Goal: Information Seeking & Learning: Learn about a topic

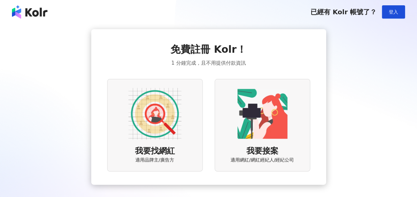
click at [163, 117] on img at bounding box center [154, 113] width 53 height 53
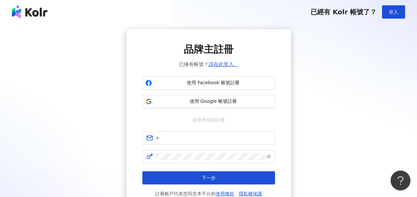
drag, startPoint x: 200, startPoint y: 106, endPoint x: 202, endPoint y: 72, distance: 33.9
click at [202, 72] on div "品牌主註冊 已擁有帳號？ 請在此登入。 使用 Facebook 帳號註冊 使用 Google 帳號註冊 或使用信箱註冊 下一步 註冊帳戶代表您同意本平台的 使…" at bounding box center [208, 119] width 133 height 155
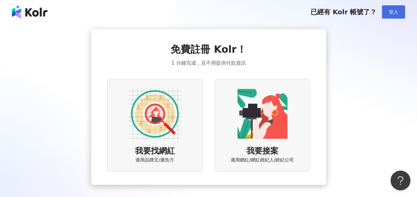
click at [383, 8] on div "已經有 Kolr 帳號了？ 登入" at bounding box center [357, 11] width 95 height 13
click at [389, 10] on button "登入" at bounding box center [393, 11] width 23 height 13
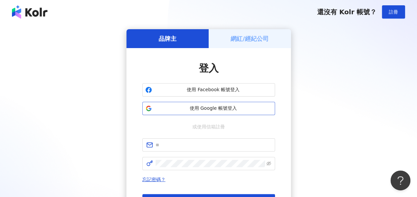
click at [225, 104] on button "使用 Google 帳號登入" at bounding box center [208, 108] width 133 height 13
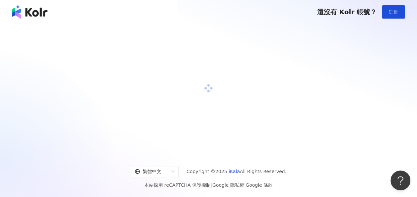
click at [236, 93] on div at bounding box center [208, 88] width 401 height 118
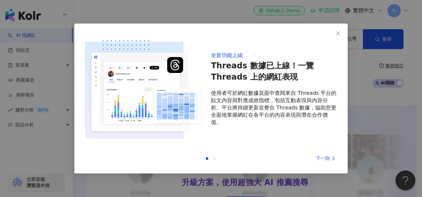
click at [191, 38] on div "全新功能上線 Threads 數據已上線！一覽 Threads 上的網紅表現 使用者可於網紅數據頁面中查閱來自 Threads 平台的貼文內容與對應成效指標，…" at bounding box center [211, 89] width 252 height 110
click at [346, 33] on div "全新功能上線 Threads 數據已上線！一覽 Threads 上的網紅表現 使用者可於網紅數據頁面中查閱來自 Threads 平台的貼文內容與對應成效指標，…" at bounding box center [211, 99] width 274 height 150
click at [340, 33] on icon "close" at bounding box center [338, 33] width 5 height 5
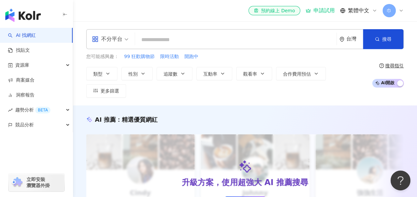
click at [180, 41] on input "search" at bounding box center [236, 40] width 196 height 13
drag, startPoint x: 180, startPoint y: 41, endPoint x: 135, endPoint y: 78, distance: 57.8
click at [181, 41] on input "search" at bounding box center [236, 40] width 196 height 13
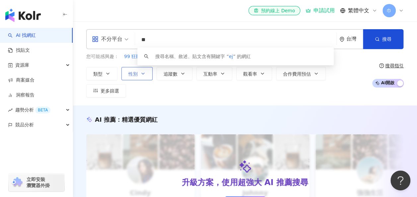
type input "*"
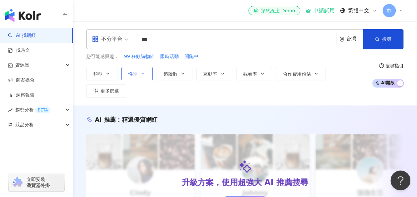
type input "***"
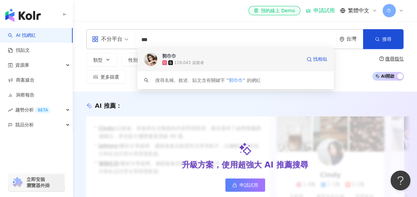
click at [214, 64] on div "119,043 追蹤者" at bounding box center [231, 62] width 139 height 7
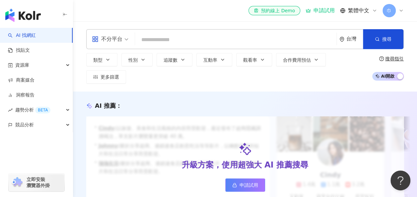
click at [189, 45] on input "search" at bounding box center [236, 40] width 196 height 13
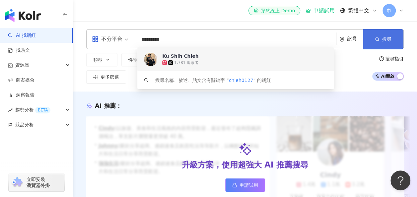
type input "*********"
click at [377, 40] on icon "button" at bounding box center [377, 39] width 5 height 5
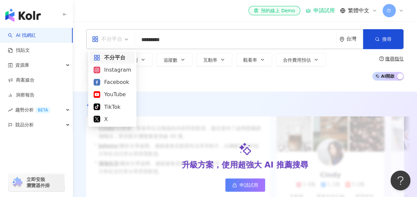
click at [115, 40] on div "不分平台" at bounding box center [107, 39] width 31 height 11
drag, startPoint x: 111, startPoint y: 71, endPoint x: 182, endPoint y: 59, distance: 72.3
click at [110, 71] on div "Instagram" at bounding box center [113, 70] width 38 height 8
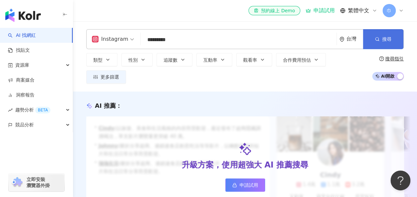
click at [388, 38] on span "搜尋" at bounding box center [386, 39] width 9 height 5
click at [380, 39] on button "搜尋" at bounding box center [383, 39] width 40 height 20
click at [364, 43] on button "搜尋" at bounding box center [383, 39] width 40 height 20
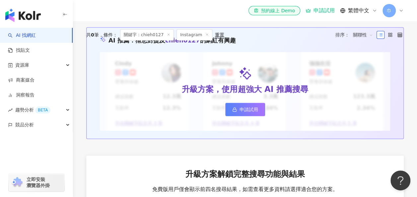
scroll to position [199, 0]
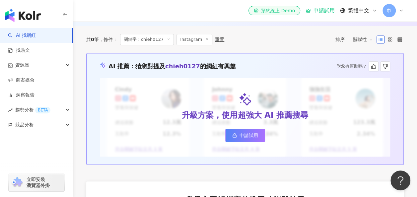
click at [245, 133] on span "申請試用" at bounding box center [249, 135] width 19 height 5
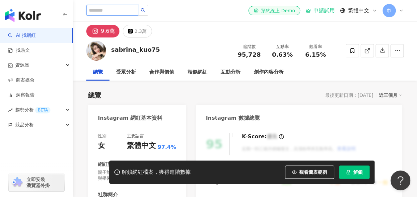
click at [104, 10] on input "search" at bounding box center [112, 10] width 52 height 11
type input "*"
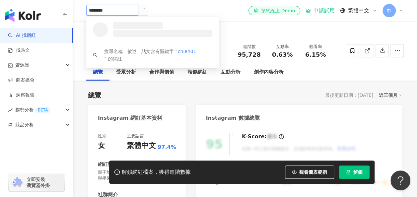
type input "*********"
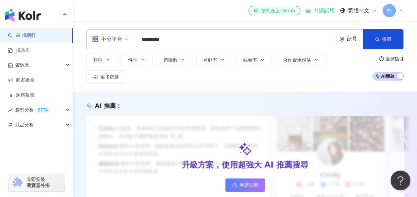
drag, startPoint x: 179, startPoint y: 41, endPoint x: 36, endPoint y: 37, distance: 142.8
type input "**********"
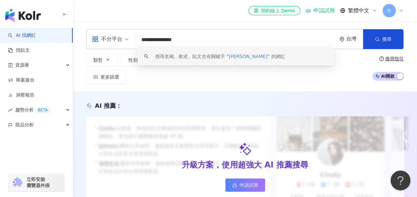
click at [258, 54] on span "[PERSON_NAME]" at bounding box center [248, 56] width 39 height 5
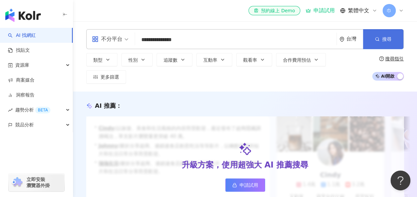
click at [371, 36] on button "搜尋" at bounding box center [383, 39] width 40 height 20
click at [111, 39] on div "不分平台" at bounding box center [107, 39] width 31 height 11
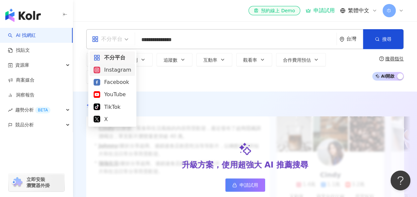
click at [120, 72] on div "Instagram" at bounding box center [113, 70] width 38 height 8
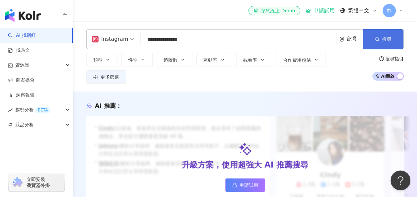
click at [371, 45] on button "搜尋" at bounding box center [383, 39] width 40 height 20
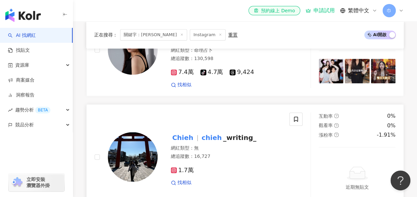
scroll to position [432, 0]
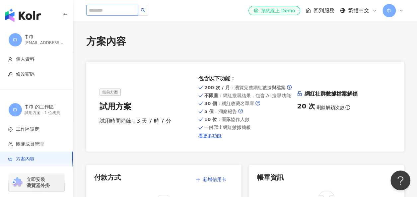
click at [133, 13] on input "search" at bounding box center [112, 10] width 52 height 11
type input "*********"
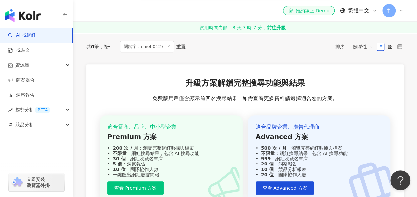
scroll to position [46, 0]
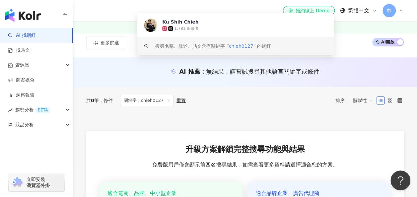
click at [247, 48] on span "chieh0127" at bounding box center [241, 45] width 25 height 5
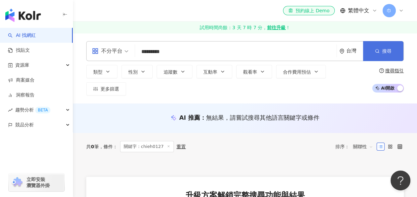
click at [393, 49] on button "搜尋" at bounding box center [383, 51] width 40 height 20
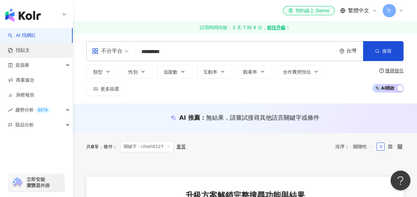
drag, startPoint x: 183, startPoint y: 52, endPoint x: 28, endPoint y: 51, distance: 155.3
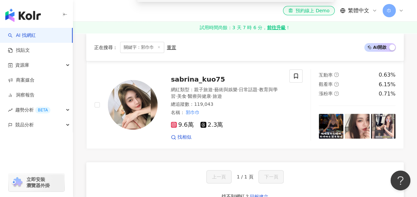
scroll to position [66, 0]
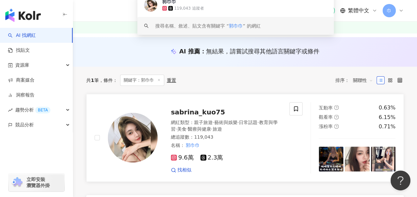
type input "***"
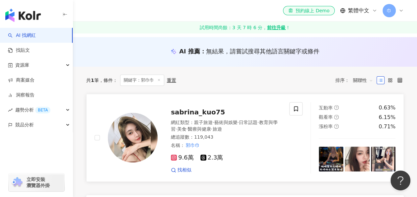
click at [201, 108] on span "sabrina_kuo75" at bounding box center [198, 112] width 54 height 8
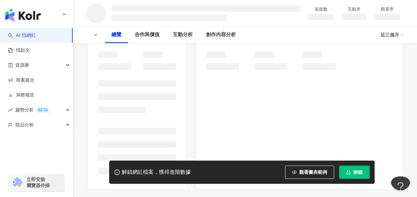
scroll to position [100, 0]
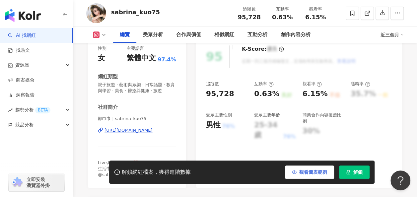
click at [308, 171] on span "觀看圖表範例" at bounding box center [313, 172] width 28 height 5
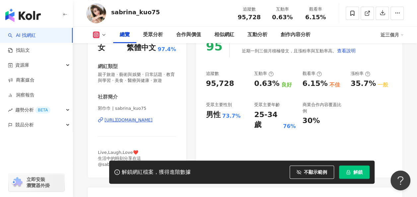
scroll to position [100, 0]
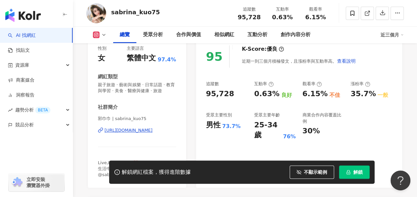
click at [275, 94] on div "0.63%" at bounding box center [266, 94] width 25 height 10
click at [326, 93] on div "6.15% 不佳" at bounding box center [322, 94] width 41 height 10
click at [317, 86] on icon at bounding box center [319, 84] width 5 height 5
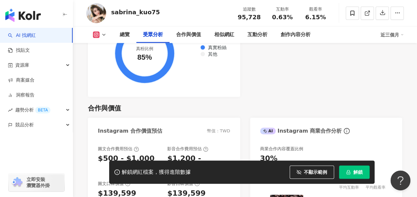
scroll to position [863, 0]
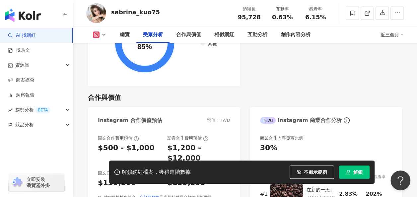
click at [200, 46] on span at bounding box center [202, 43] width 5 height 5
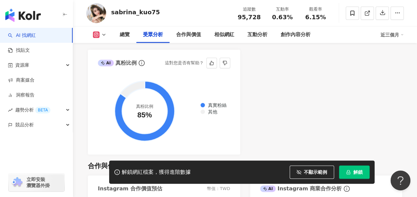
scroll to position [763, 0]
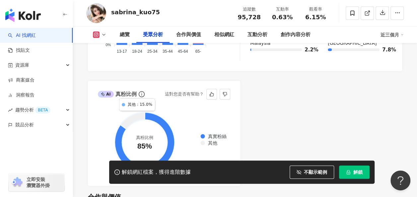
click at [136, 118] on icon at bounding box center [132, 120] width 24 height 17
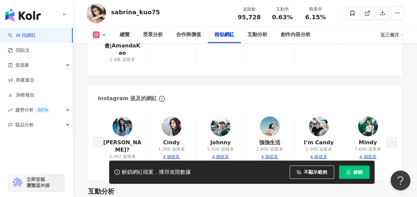
scroll to position [1228, 0]
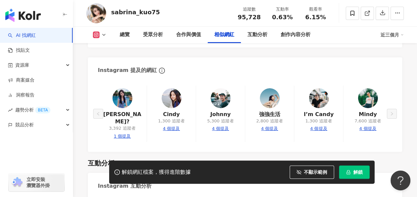
click at [127, 133] on div "1 個提及" at bounding box center [122, 136] width 17 height 6
type input "*******"
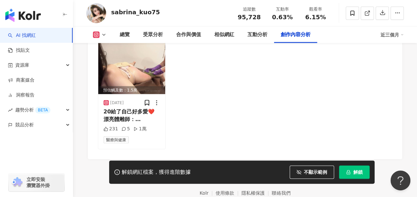
scroll to position [2099, 0]
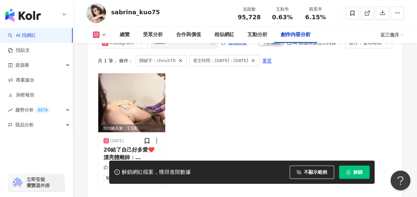
scroll to position [1228, 0]
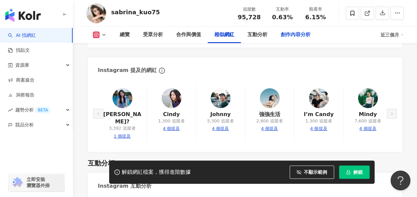
click at [282, 31] on div "創作內容分析" at bounding box center [296, 35] width 30 height 8
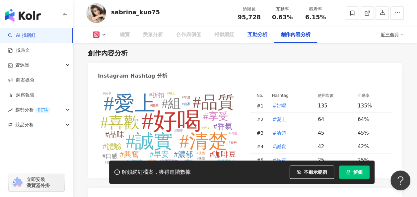
click at [263, 38] on div "互動分析" at bounding box center [258, 35] width 20 height 8
drag, startPoint x: 310, startPoint y: 48, endPoint x: 255, endPoint y: 35, distance: 56.3
click at [255, 35] on div "互動分析" at bounding box center [258, 35] width 20 height 8
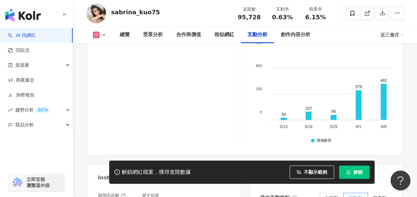
scroll to position [1731, 0]
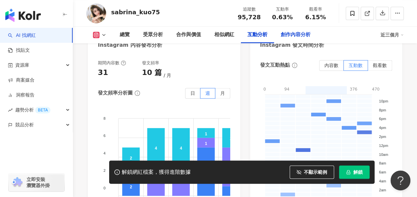
click at [289, 38] on div "創作內容分析" at bounding box center [296, 35] width 30 height 8
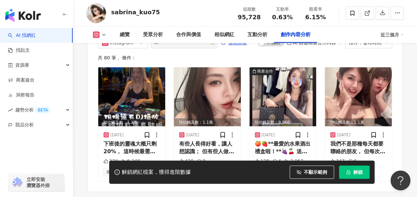
scroll to position [2086, 0]
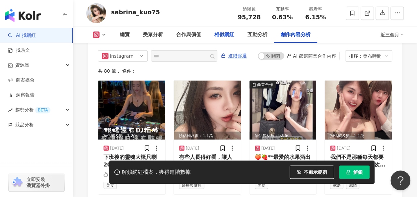
click at [225, 31] on div "相似網紅" at bounding box center [224, 35] width 20 height 8
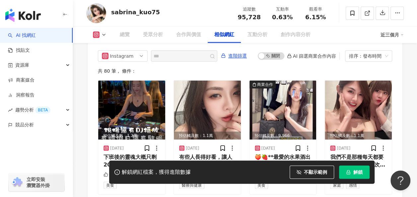
scroll to position [1098, 0]
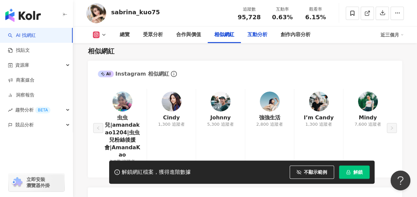
click at [243, 37] on div "互動分析" at bounding box center [257, 35] width 33 height 17
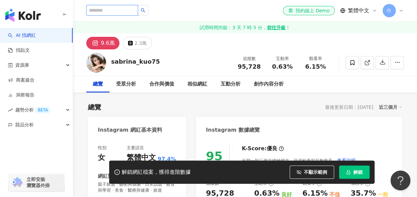
click at [138, 11] on input "search" at bounding box center [112, 10] width 52 height 11
type input "**"
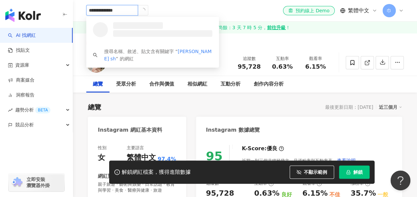
type input "**********"
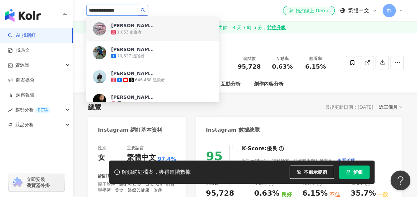
click at [148, 12] on button "button" at bounding box center [143, 10] width 11 height 11
click at [145, 12] on icon "search" at bounding box center [143, 10] width 5 height 5
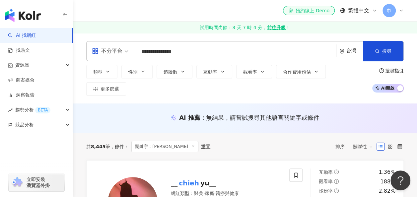
drag, startPoint x: 43, startPoint y: 33, endPoint x: 1, endPoint y: 14, distance: 46.6
click at [0, 17] on html "**********" at bounding box center [208, 98] width 417 height 197
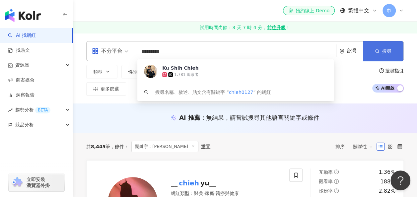
type input "*********"
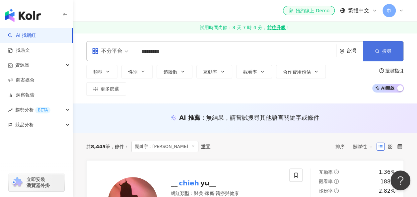
click at [378, 57] on button "搜尋" at bounding box center [383, 51] width 40 height 20
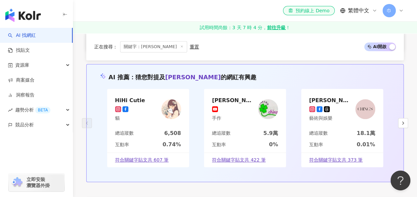
scroll to position [1337, 0]
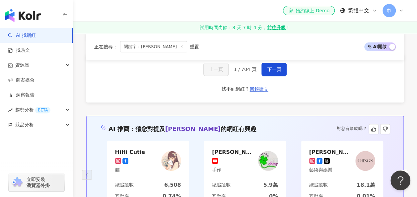
click at [279, 124] on div "AI 推薦 ： 猜您對提及 ching chieh she 的網紅有興趣 對您有幫助嗎？" at bounding box center [245, 129] width 290 height 10
